Goal: Navigation & Orientation: Find specific page/section

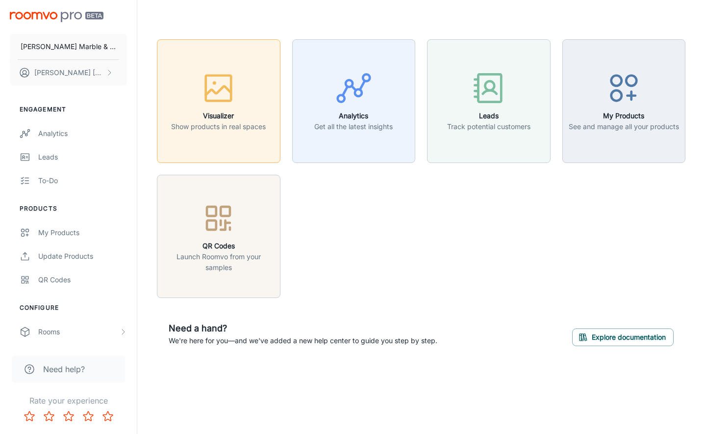
click at [234, 131] on p "Show products in real spaces" at bounding box center [218, 126] width 95 height 11
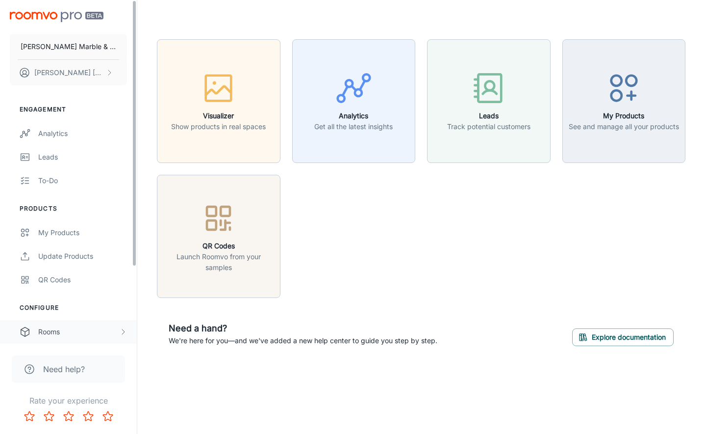
click at [111, 330] on div "Rooms" at bounding box center [78, 331] width 81 height 11
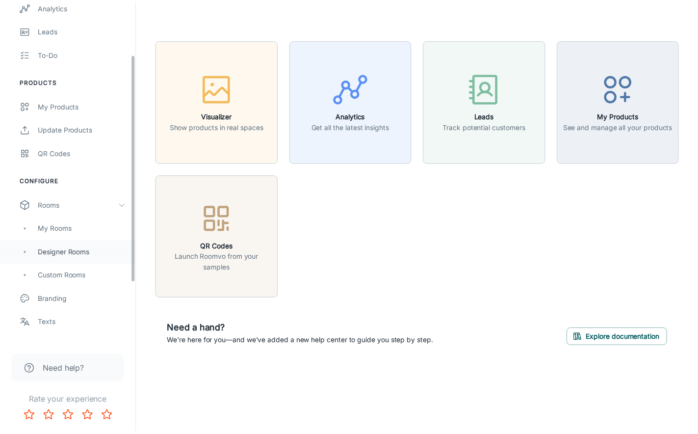
scroll to position [147, 0]
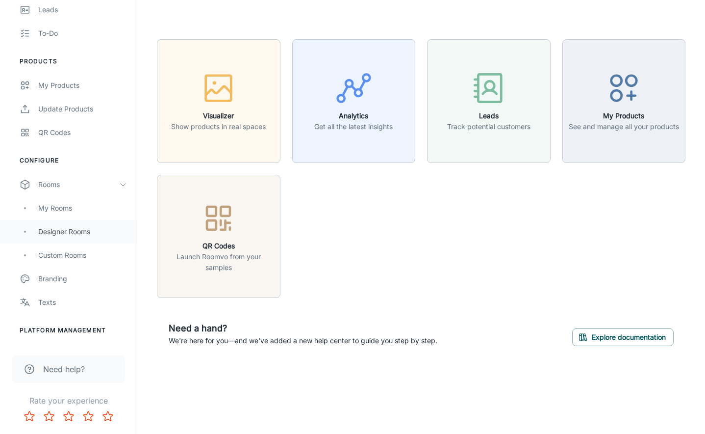
click at [69, 228] on div "Designer Rooms" at bounding box center [82, 231] width 89 height 11
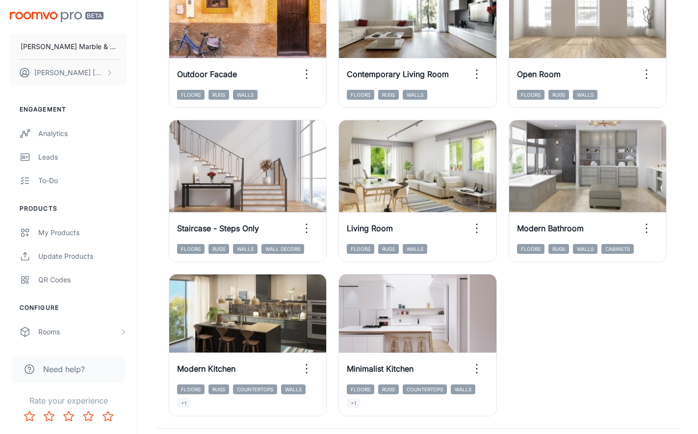
scroll to position [1472, 0]
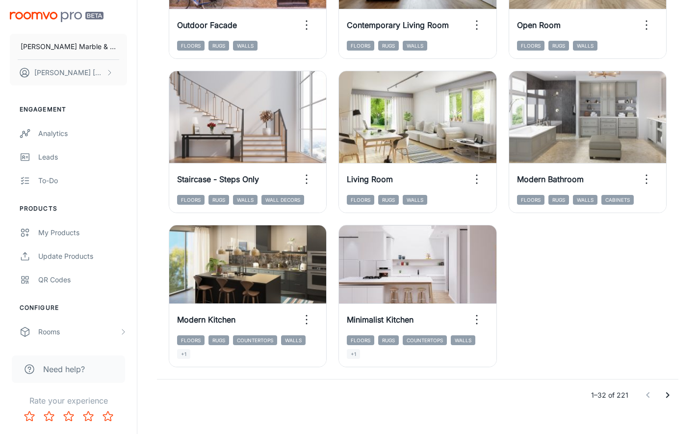
click at [662, 393] on icon "Go to next page" at bounding box center [668, 395] width 12 height 12
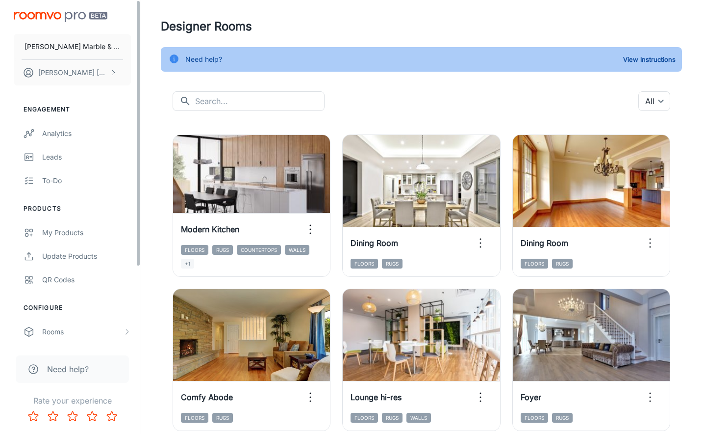
scroll to position [0, 0]
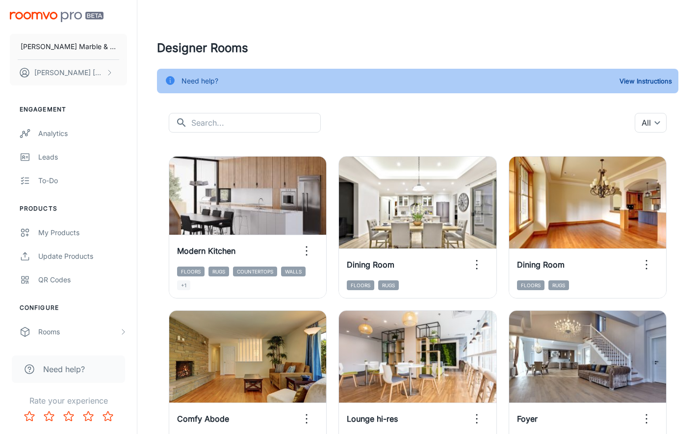
click at [57, 27] on div "[PERSON_NAME] Marble & Stone [PERSON_NAME]" at bounding box center [68, 46] width 137 height 93
click at [56, 20] on img "scrollable content" at bounding box center [57, 17] width 94 height 10
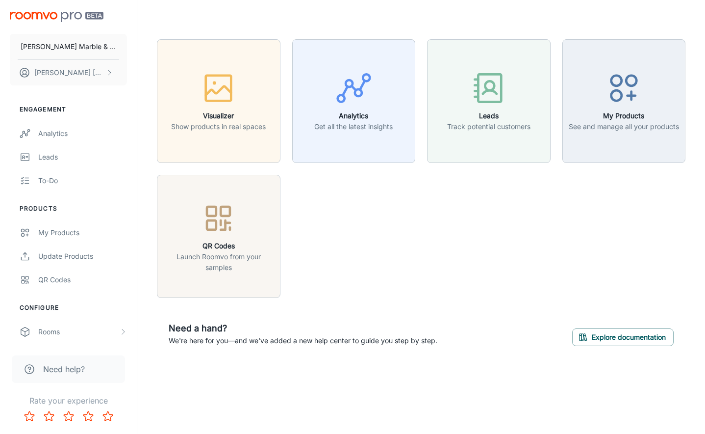
drag, startPoint x: 490, startPoint y: 6, endPoint x: 626, endPoint y: 16, distance: 135.8
click at [626, 18] on header at bounding box center [421, 19] width 552 height 39
